Goal: Transaction & Acquisition: Purchase product/service

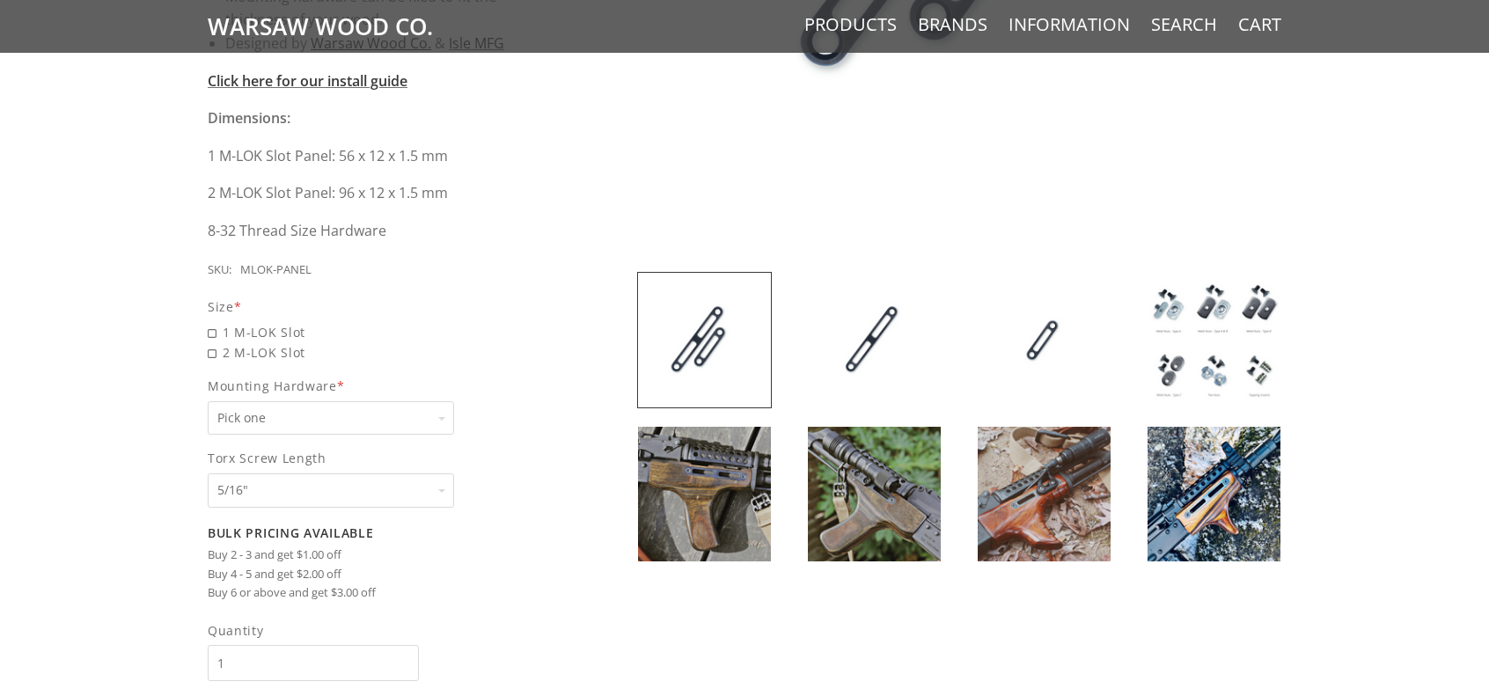
scroll to position [704, 0]
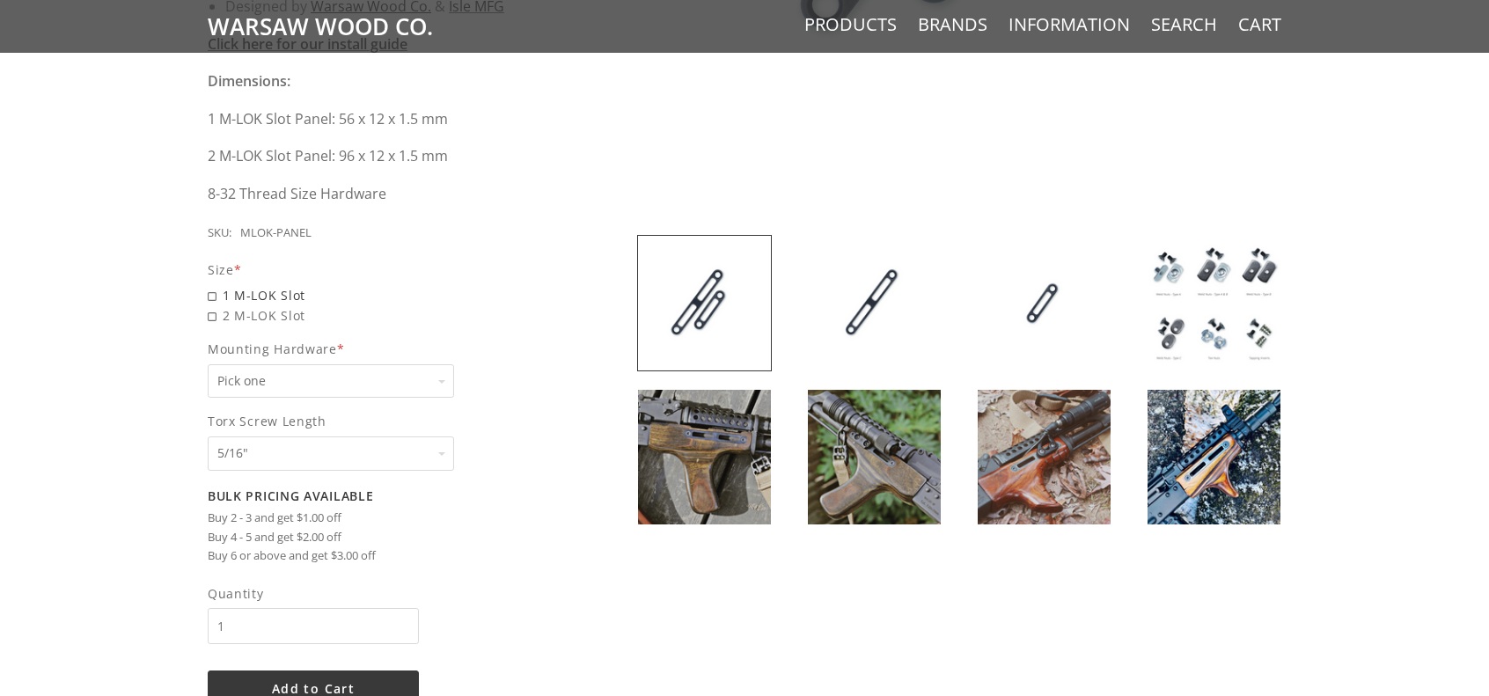
click at [209, 295] on span "1 M-LOK Slot" at bounding box center [376, 295] width 337 height 20
click at [209, 286] on input "1 M-LOK Slot" at bounding box center [331, 285] width 246 height 1
radio input "true"
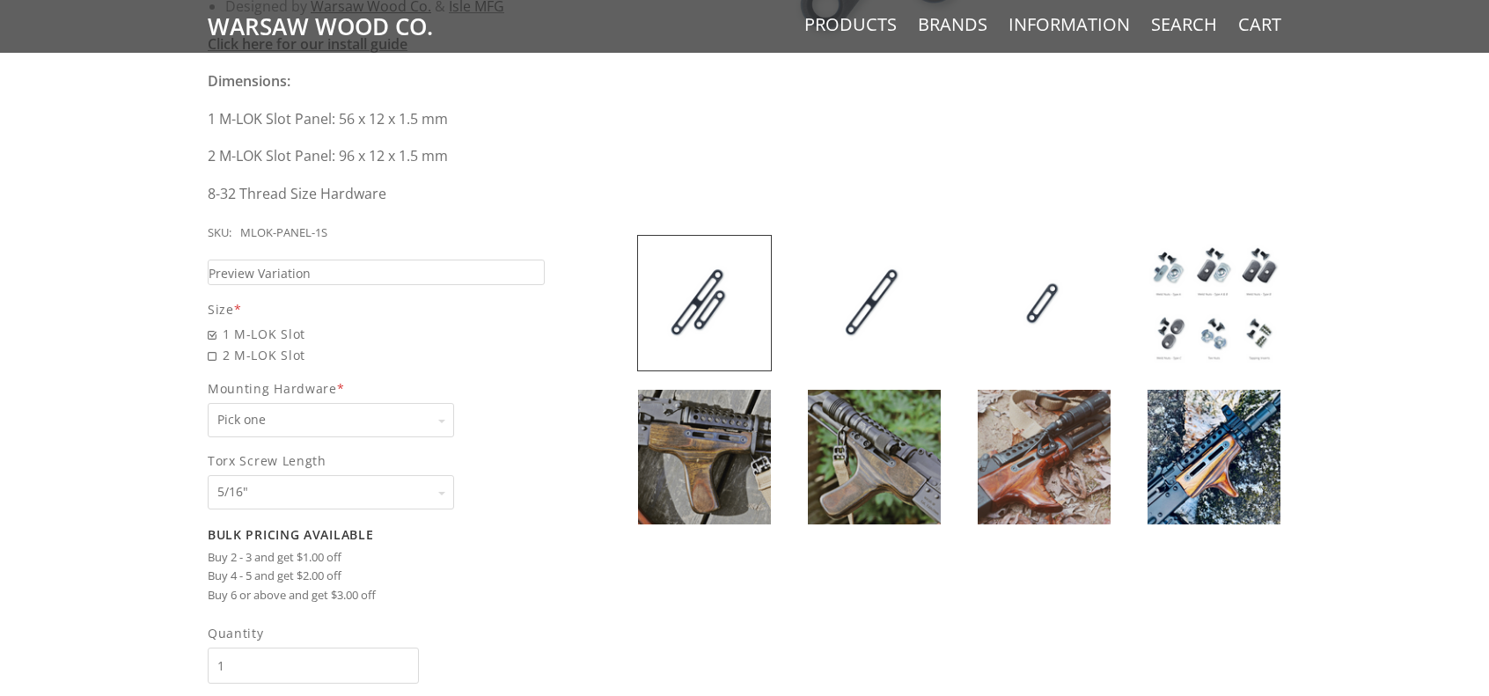
click at [438, 384] on span "Mounting Hardware *" at bounding box center [376, 388] width 337 height 20
click at [438, 403] on select "Pick one None Weld Nuts - Type A & Torx Screws +$1 Weld Nuts - Type A + B & Tor…" at bounding box center [331, 420] width 246 height 34
click at [452, 418] on select "Pick one None Weld Nuts - Type A & Torx Screws +$1 Weld Nuts - Type A + B & Tor…" at bounding box center [331, 420] width 246 height 34
select select "830"
click at [208, 403] on select "Pick one None Weld Nuts - Type A & Torx Screws +$1 Weld Nuts - Type A + B & Tor…" at bounding box center [331, 420] width 246 height 34
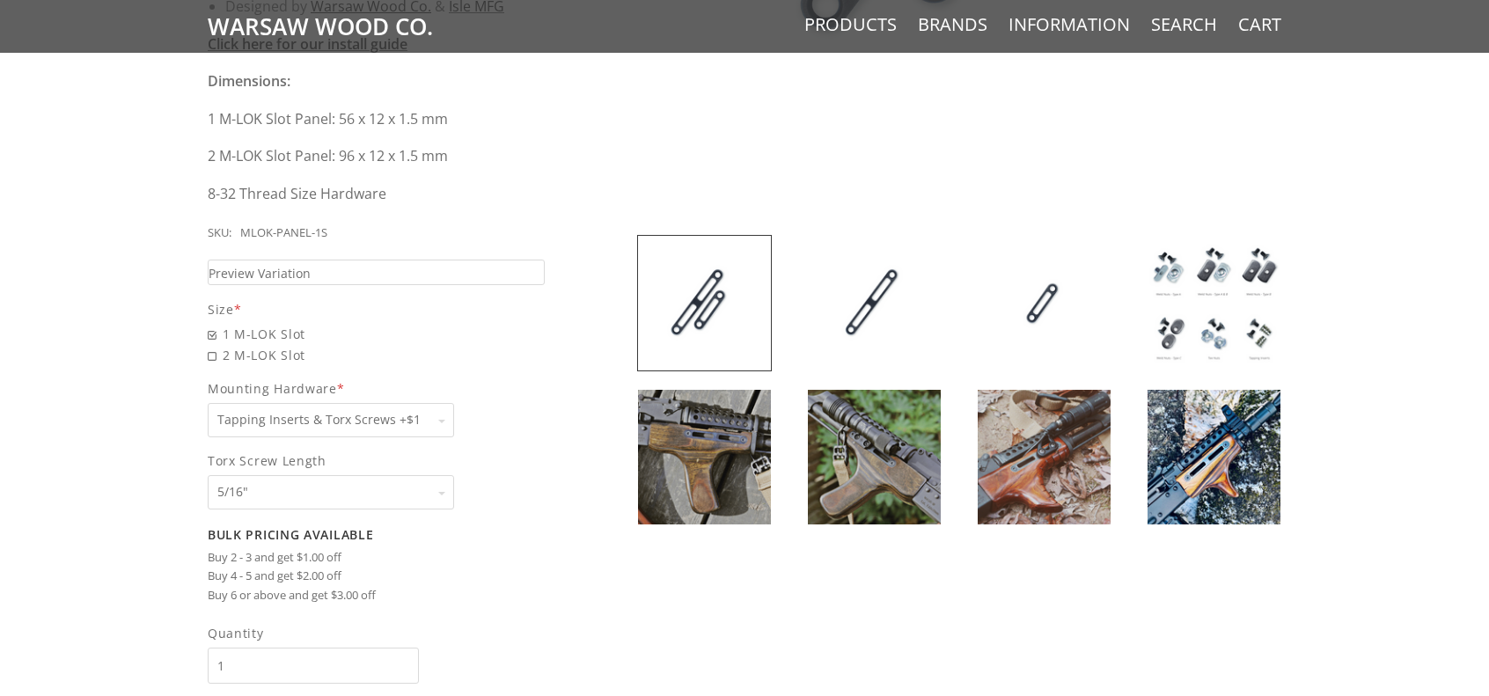
click at [444, 494] on select "Pick one 5/16" 3/8" 1/2" 5/8" None" at bounding box center [331, 492] width 246 height 34
click at [208, 475] on select "Pick one 5/16" 3/8" 1/2" 5/8" None" at bounding box center [331, 492] width 246 height 34
click at [522, 543] on div "Bulk Pricing Available Buy 2 - 3 and get $1.00 off Buy 4 - 5 and get $2.00 off …" at bounding box center [376, 565] width 337 height 77
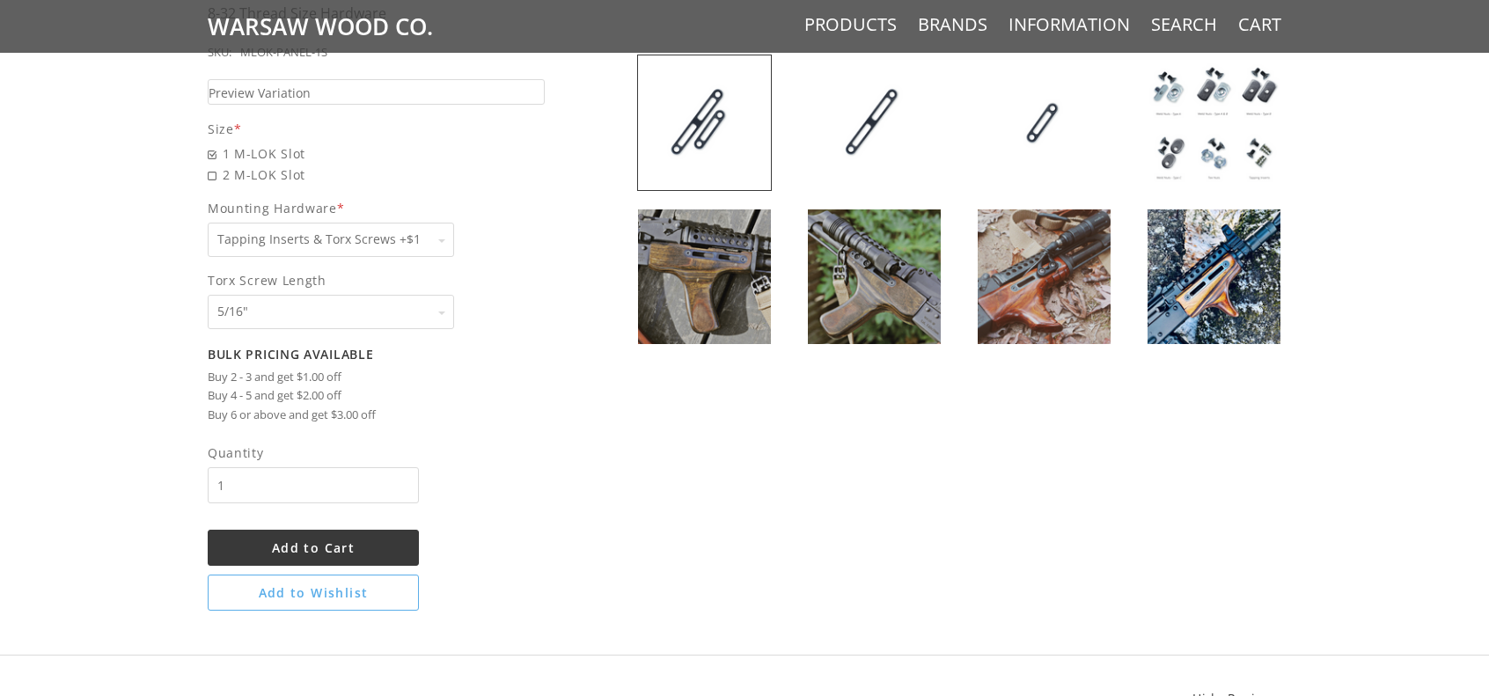
scroll to position [968, 0]
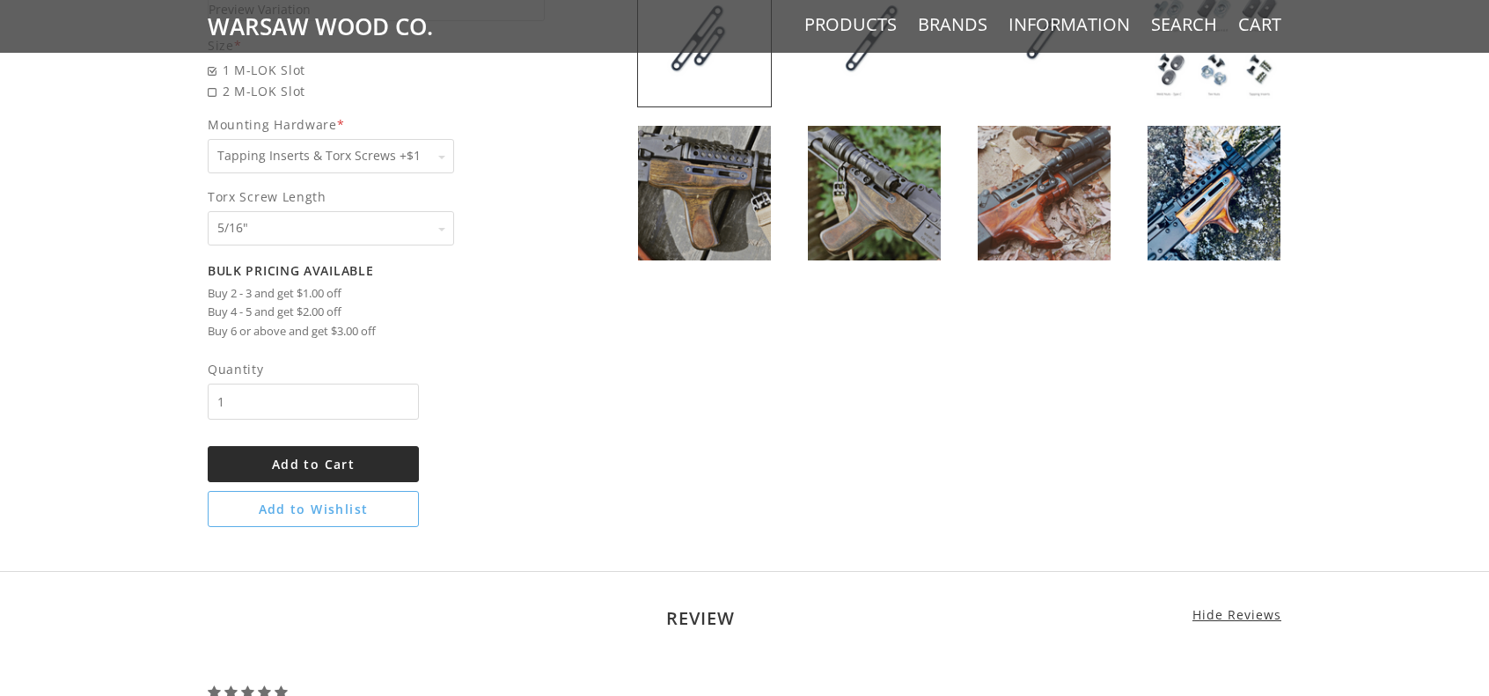
click at [362, 466] on button "Add to Cart" at bounding box center [313, 464] width 211 height 36
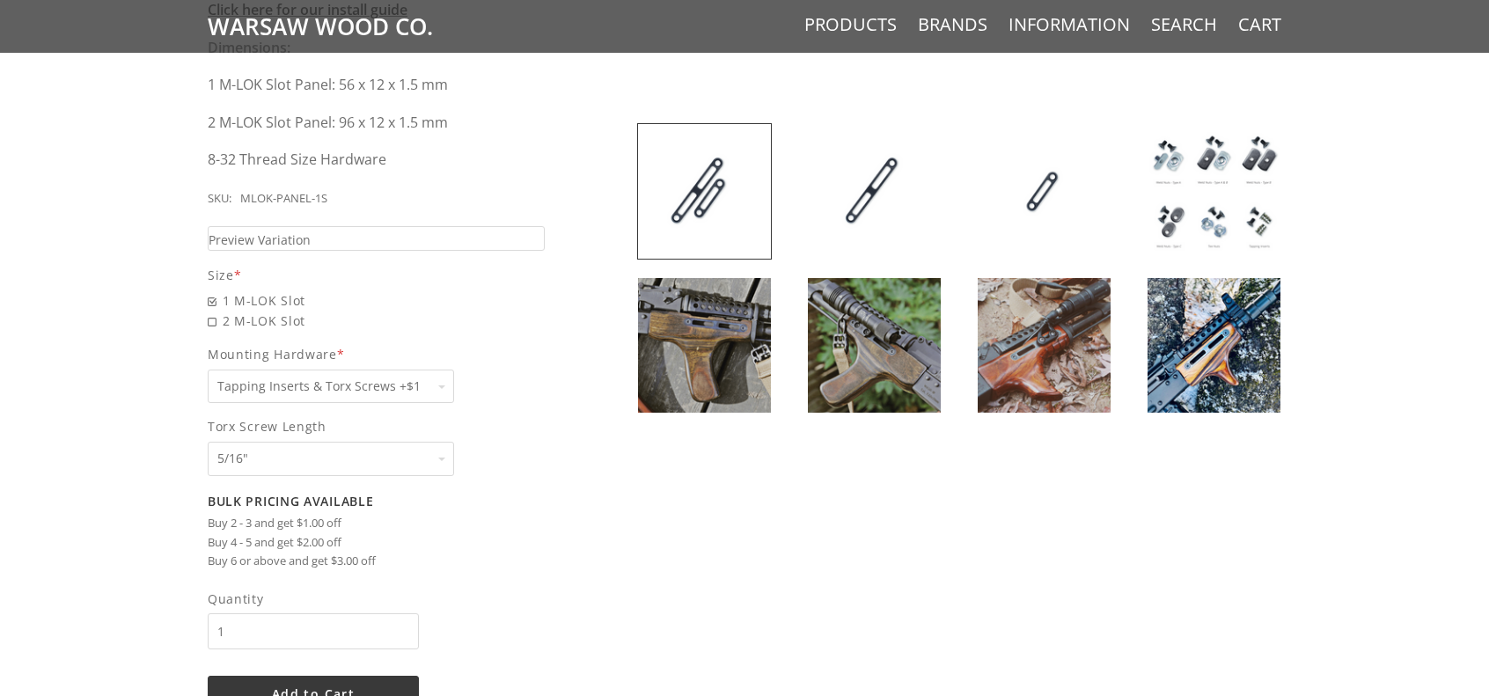
scroll to position [781, 0]
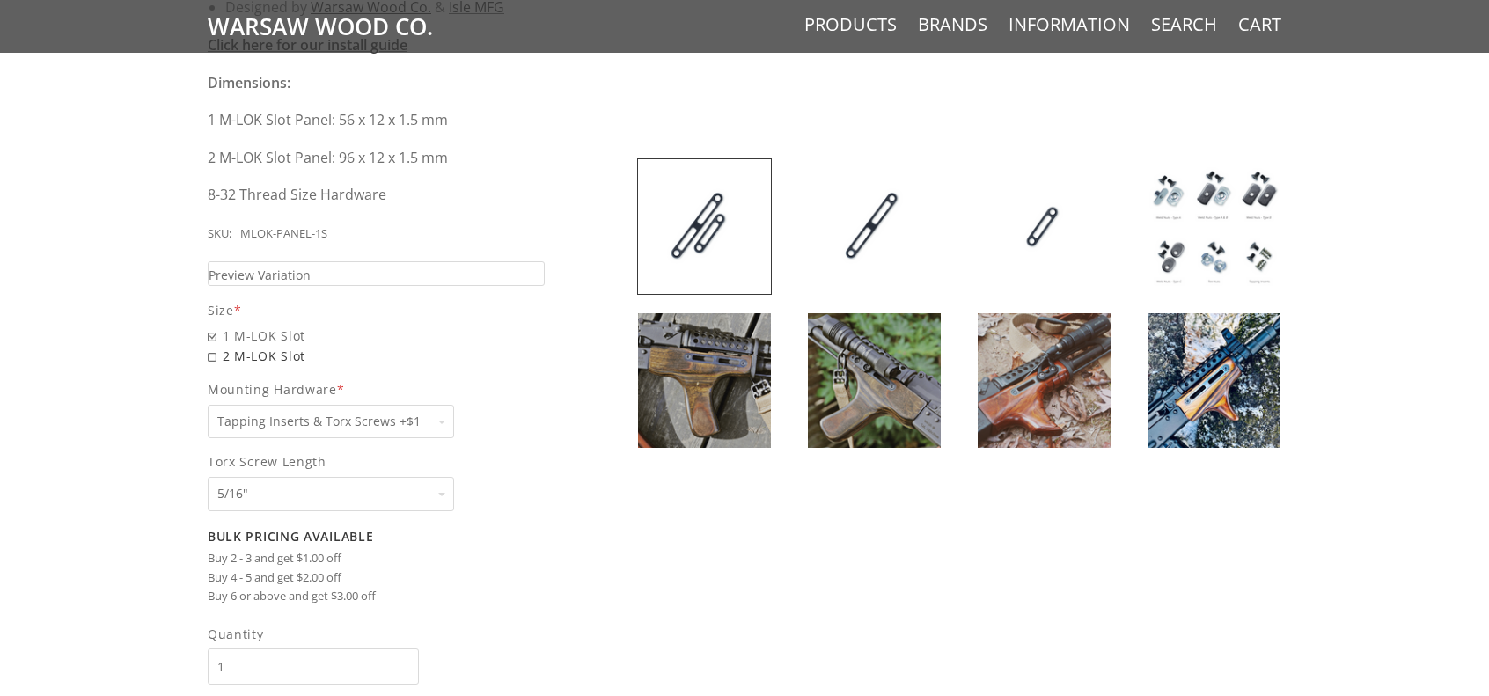
click at [215, 354] on span "2 M-LOK Slot" at bounding box center [376, 356] width 337 height 20
click at [215, 347] on input "2 M-LOK Slot" at bounding box center [331, 346] width 246 height 1
radio input "true"
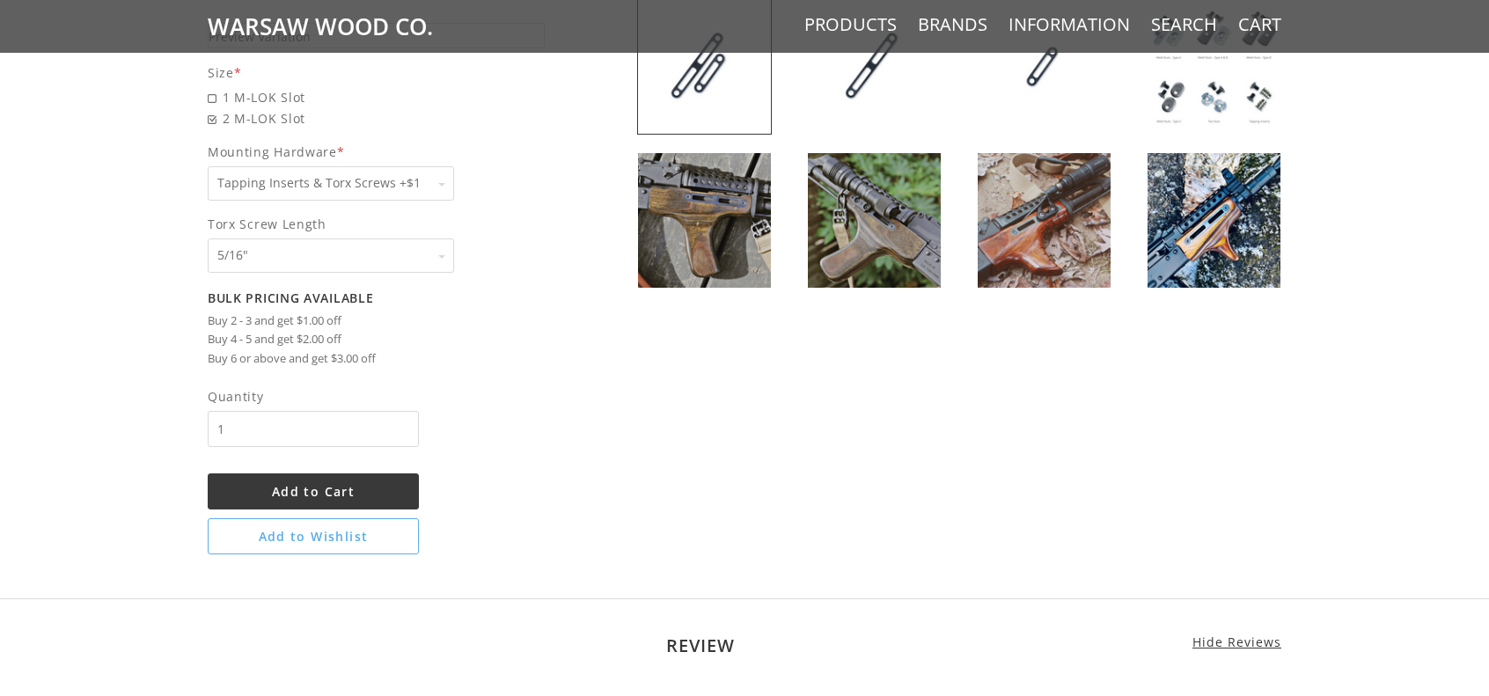
scroll to position [968, 0]
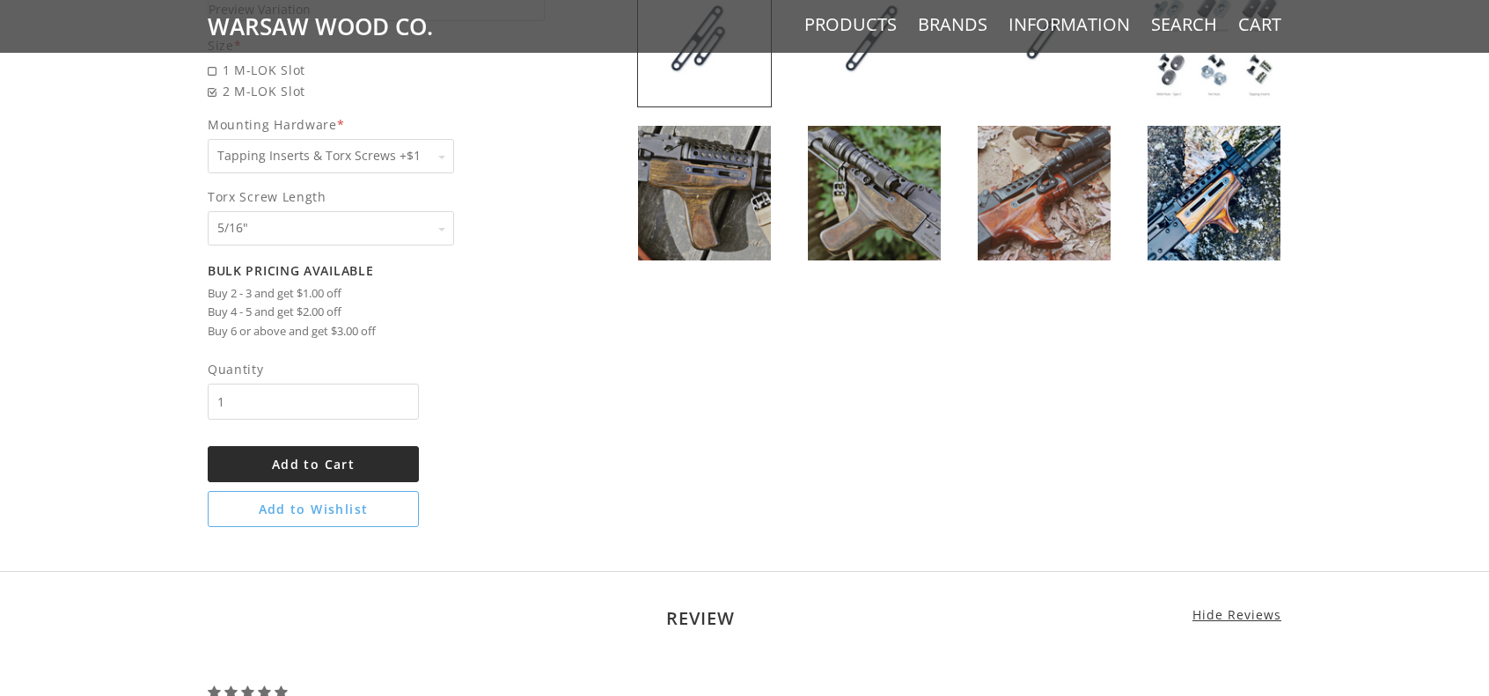
click at [310, 458] on span "Add to Cart" at bounding box center [313, 464] width 83 height 17
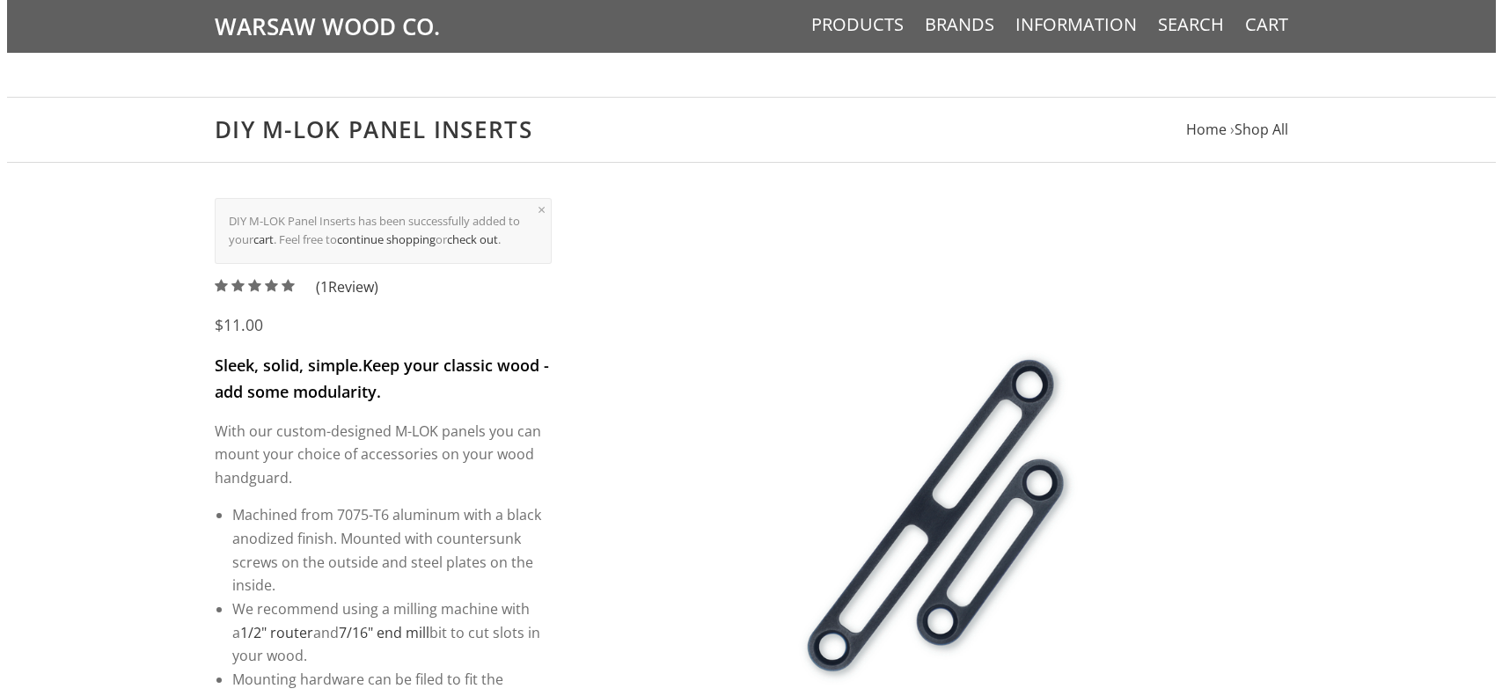
scroll to position [0, 0]
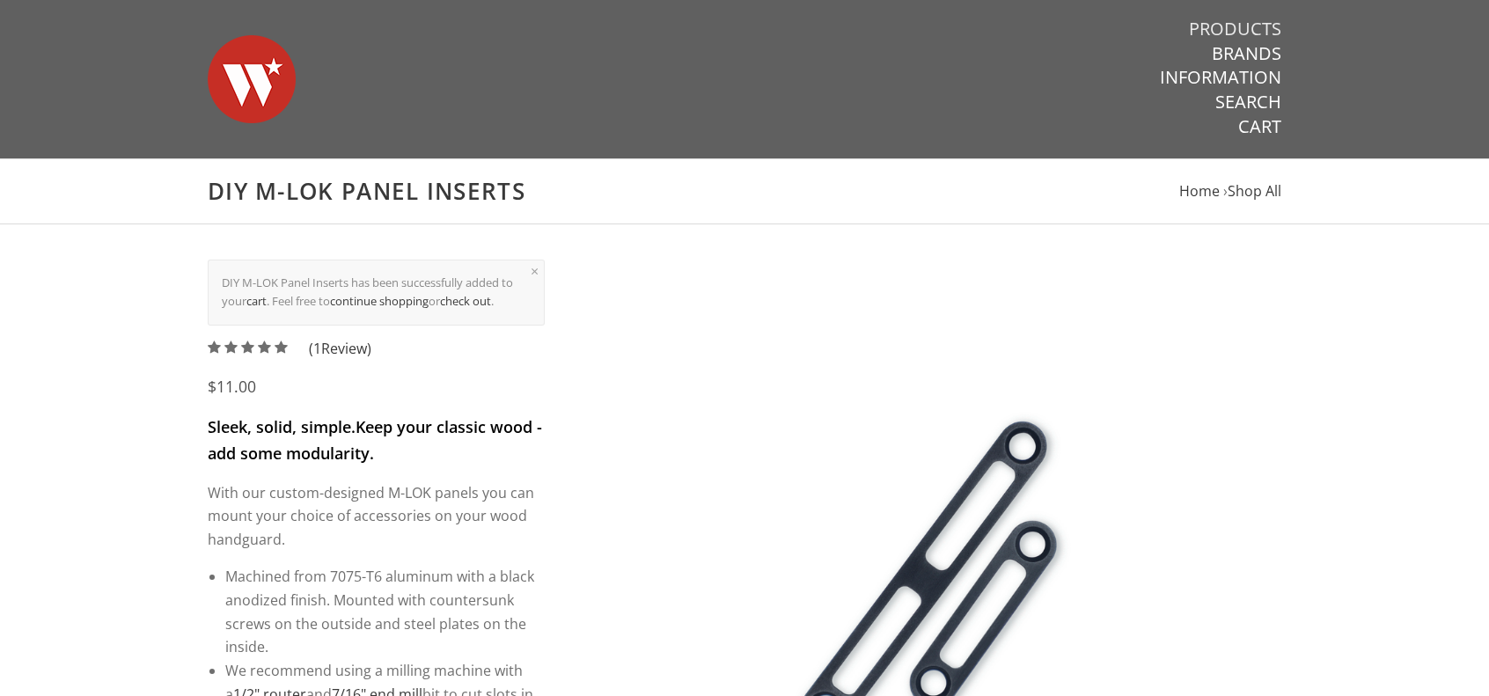
click at [1255, 25] on link "Products" at bounding box center [1235, 29] width 92 height 23
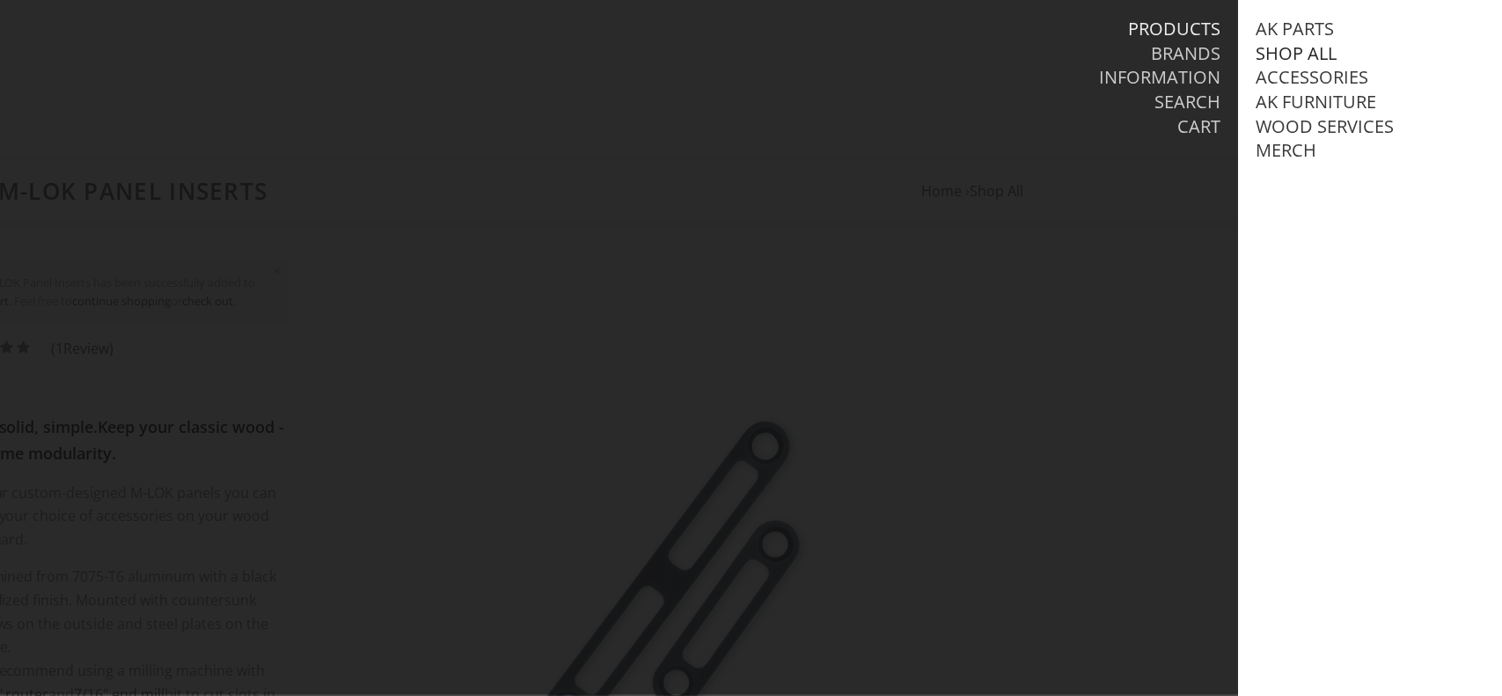
click at [1277, 55] on link "Shop All" at bounding box center [1296, 53] width 81 height 23
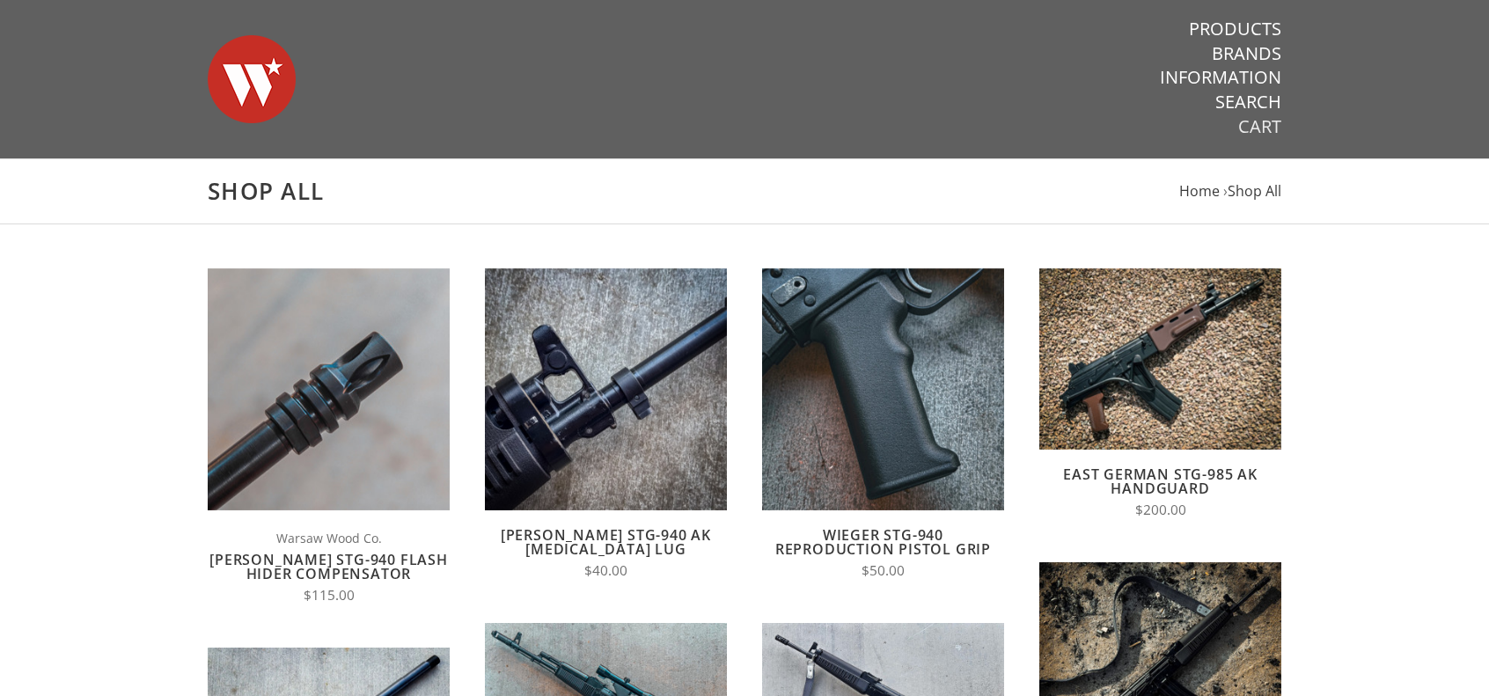
click at [1267, 128] on link "Cart" at bounding box center [1259, 126] width 43 height 23
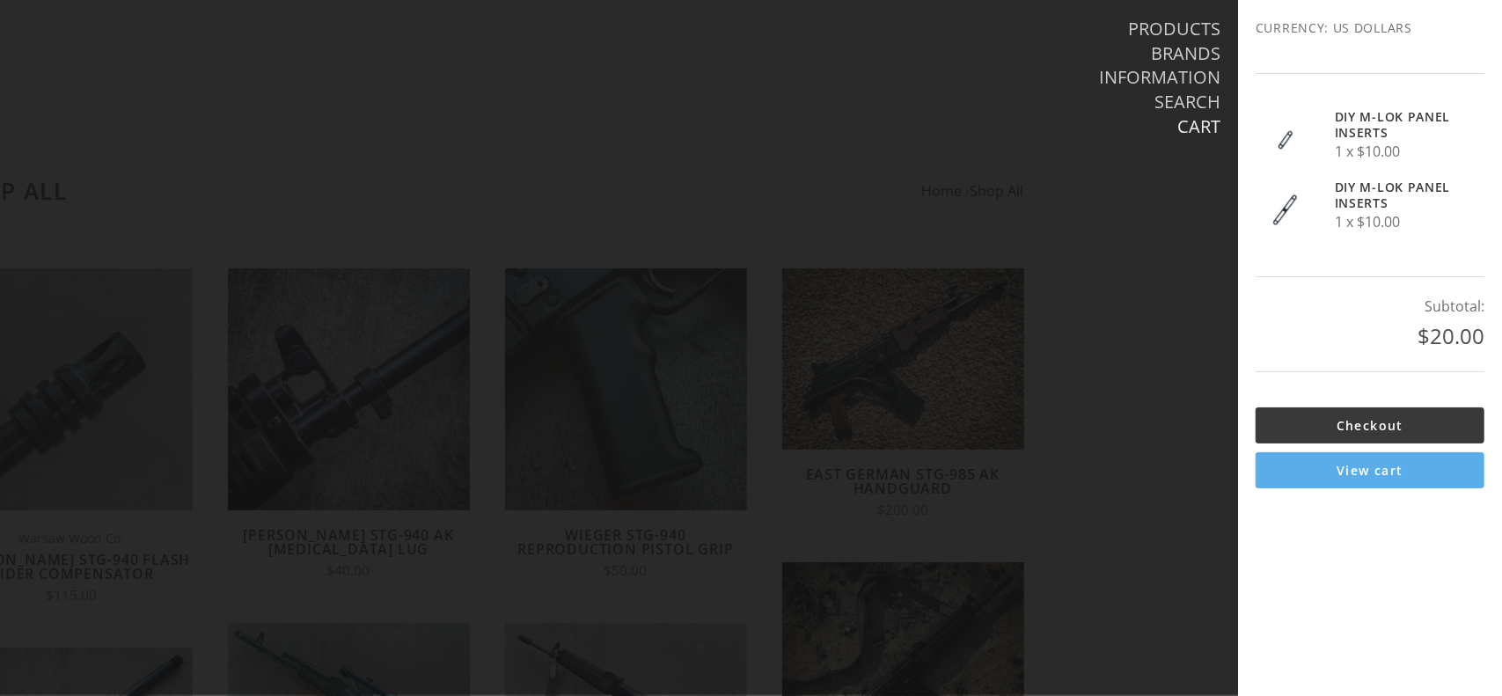
click at [1364, 478] on link "View cart" at bounding box center [1370, 470] width 229 height 36
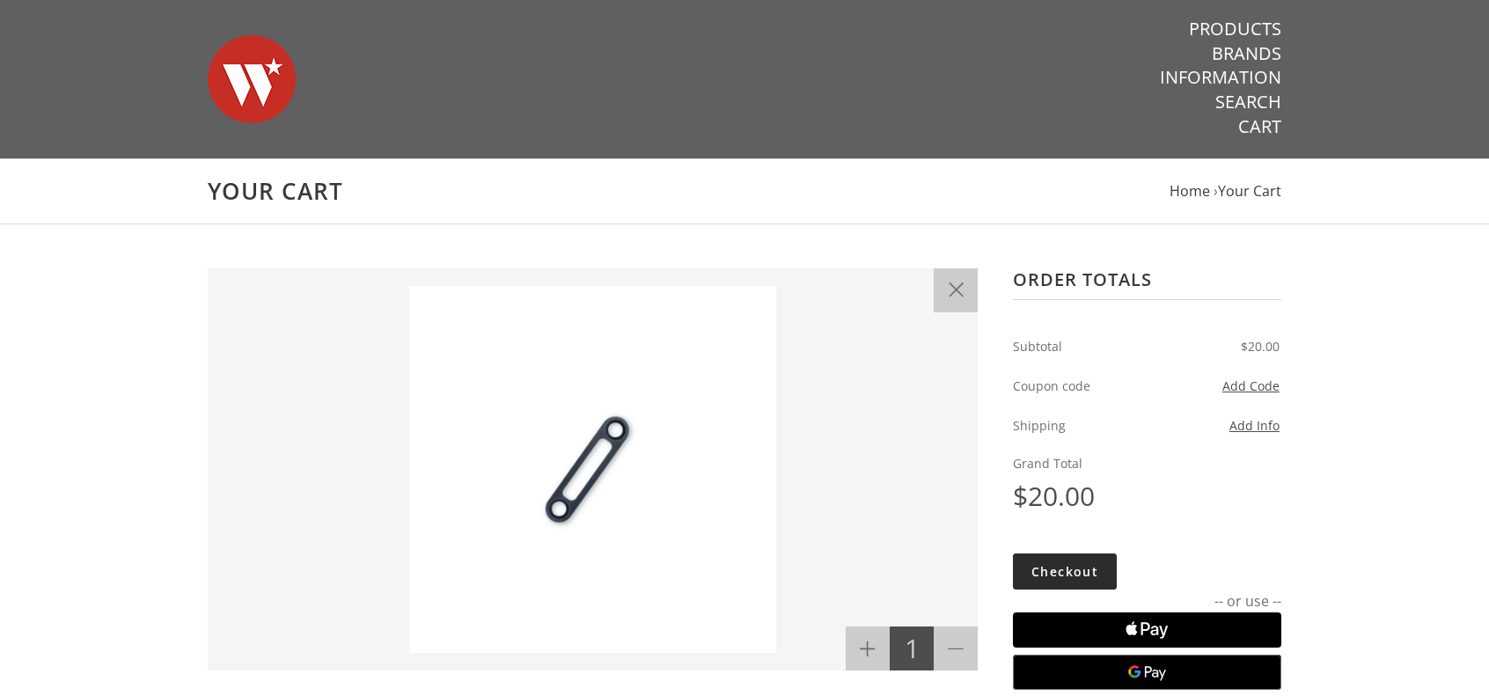
click at [1074, 569] on link "Checkout" at bounding box center [1065, 572] width 104 height 36
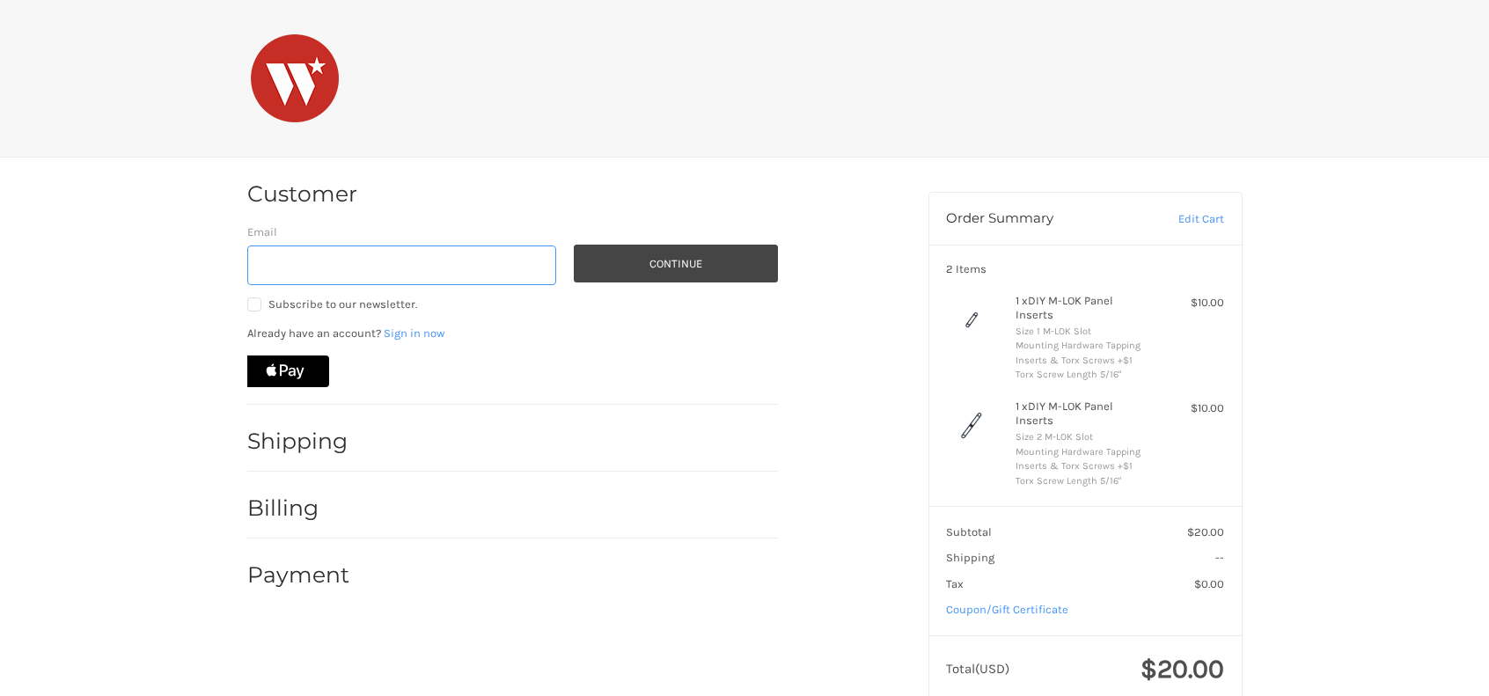
scroll to position [18, 0]
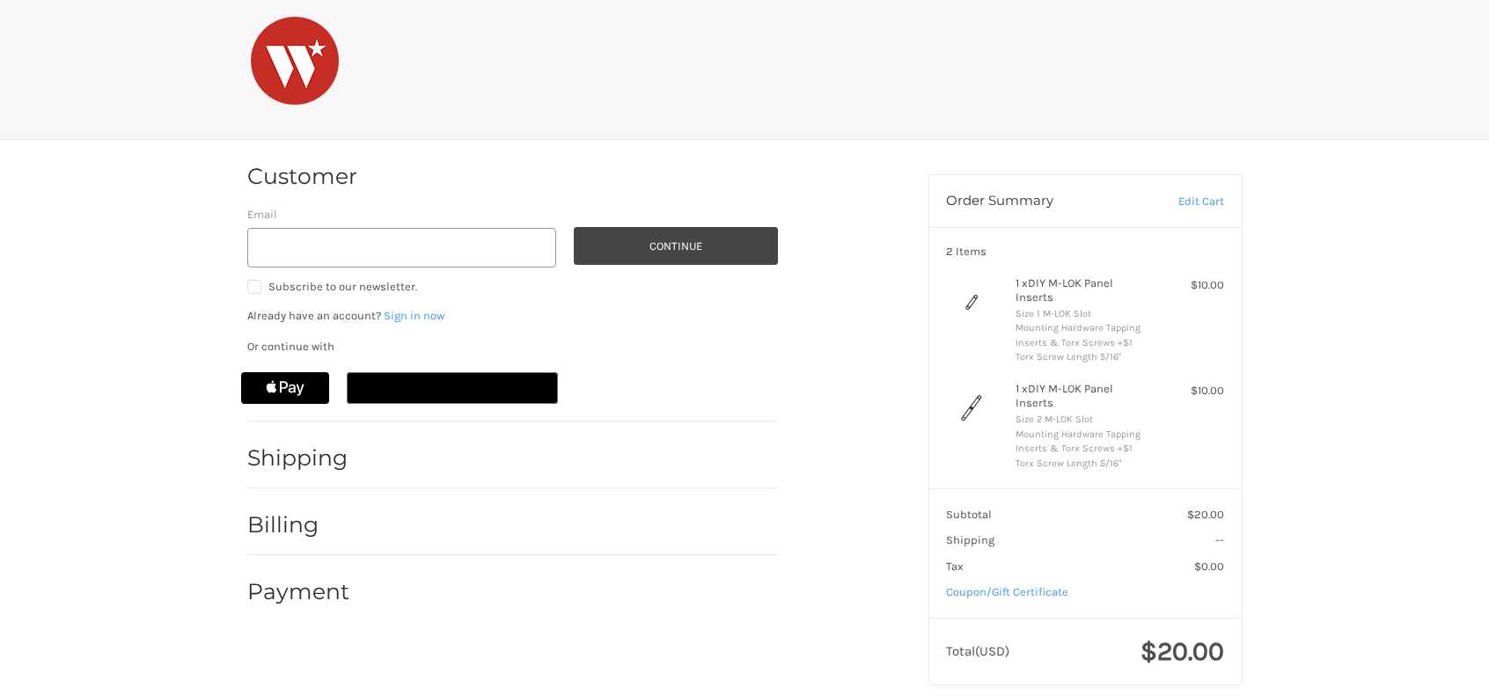
click at [290, 389] on icon "Apple Logo" at bounding box center [285, 388] width 74 height 32
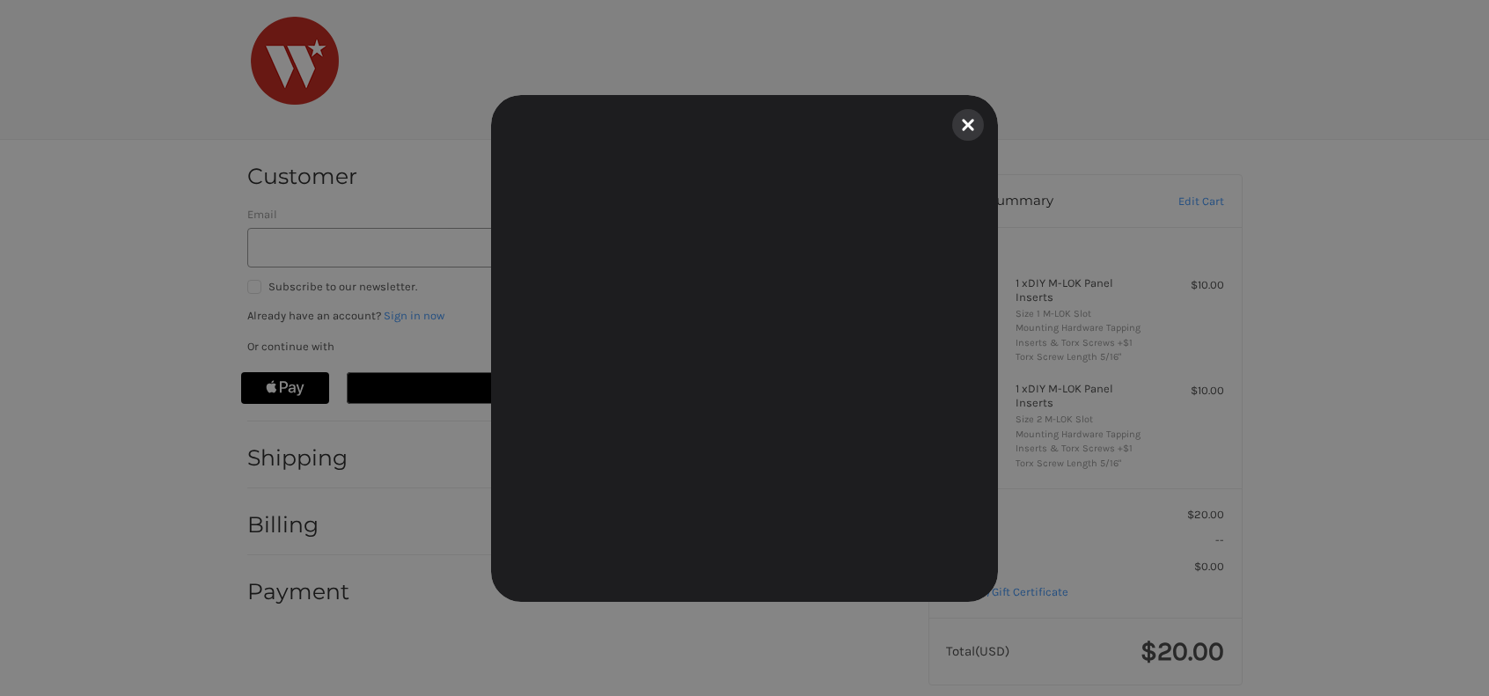
click at [976, 121] on button "Close" at bounding box center [968, 125] width 39 height 39
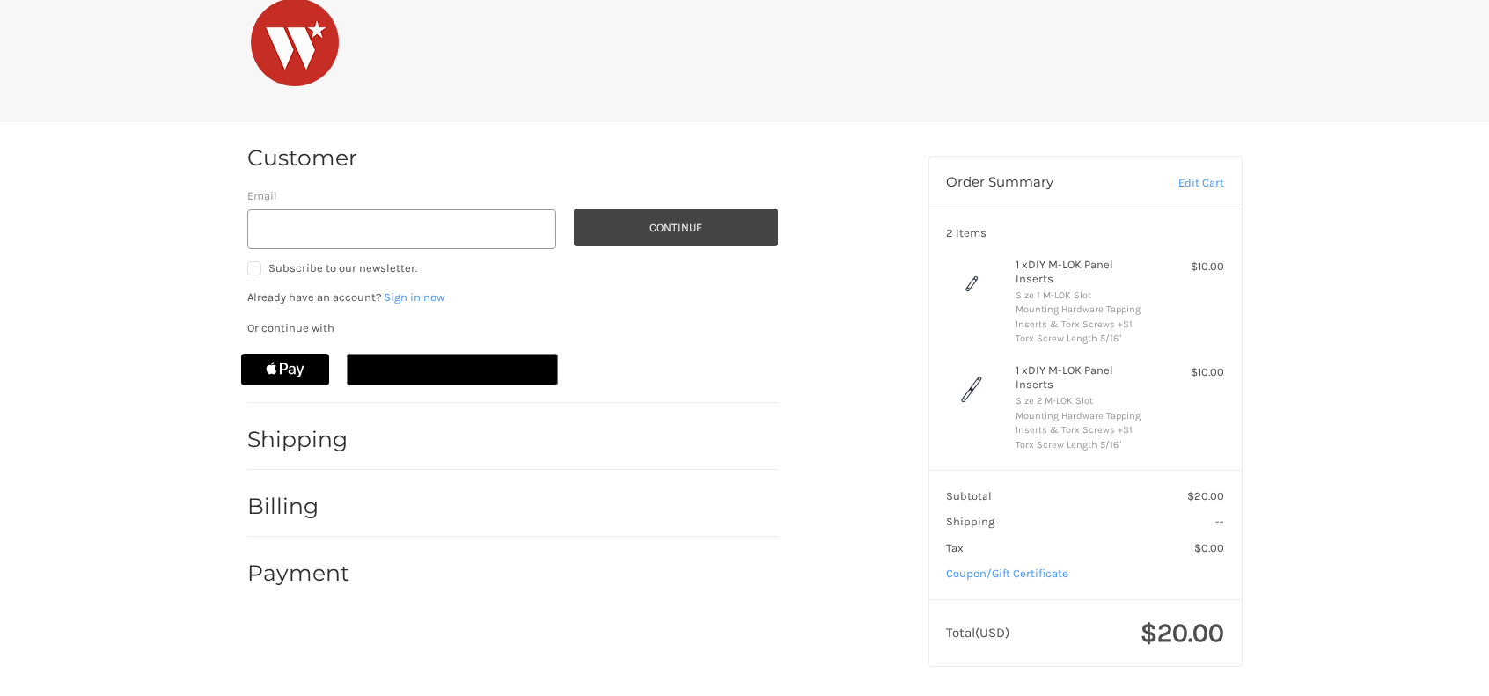
scroll to position [39, 0]
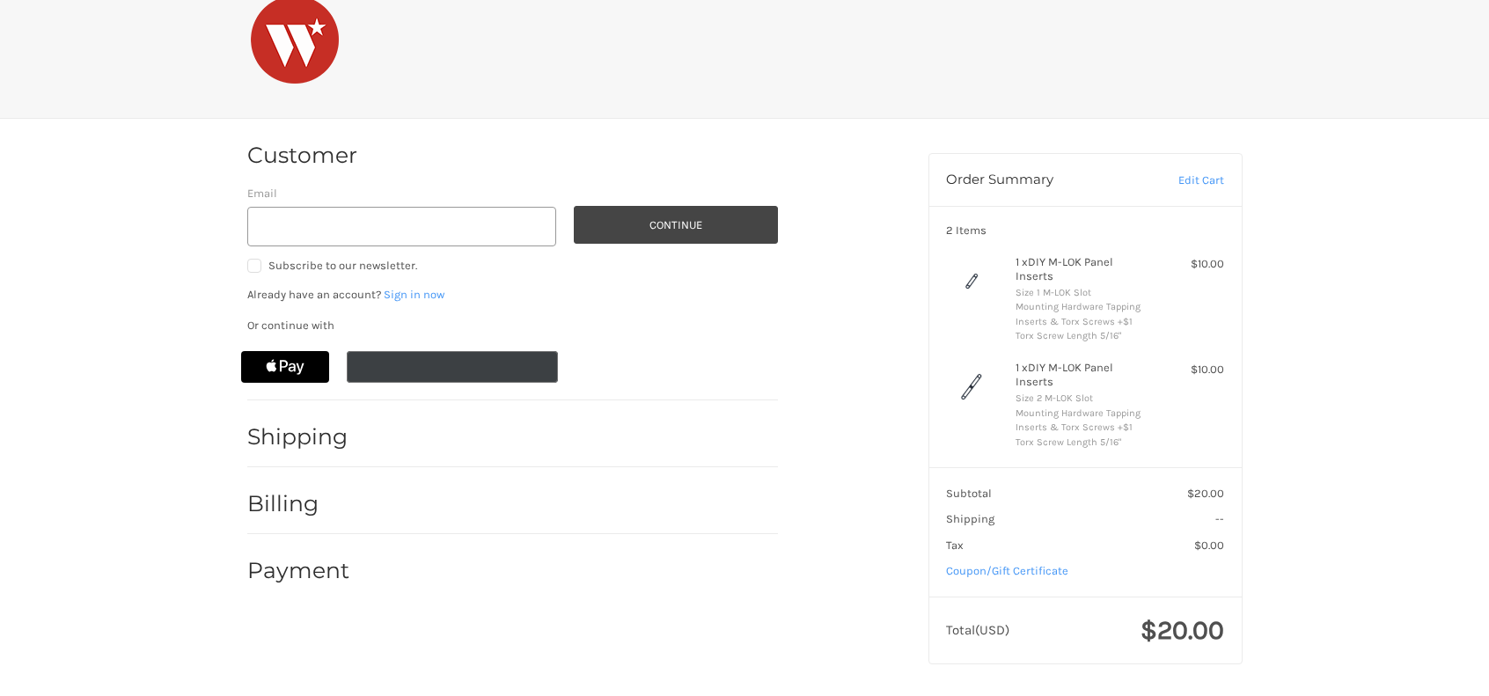
click at [438, 368] on icon "@import url(//[DOMAIN_NAME][URL]) ••••••" at bounding box center [490, 367] width 114 height 32
click at [314, 437] on h2 "Shipping" at bounding box center [298, 436] width 103 height 27
click at [465, 368] on image "Google Pay" at bounding box center [459, 369] width 33 height 26
